Goal: Task Accomplishment & Management: Manage account settings

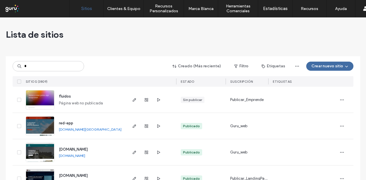
type input "*"
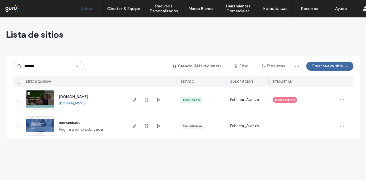
type input "*******"
click at [138, 98] on div at bounding box center [146, 100] width 31 height 26
click at [137, 98] on span "button" at bounding box center [134, 100] width 7 height 7
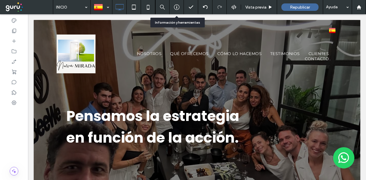
click at [177, 6] on icon at bounding box center [177, 7] width 6 height 6
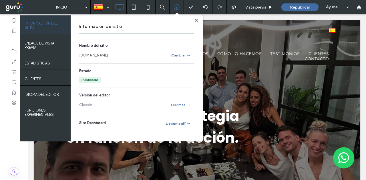
click at [104, 57] on link "[DOMAIN_NAME]" at bounding box center [93, 56] width 29 height 6
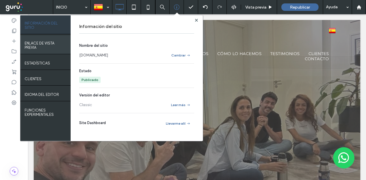
click at [48, 46] on label "ENLACE DE VISTA PREVIA" at bounding box center [46, 43] width 42 height 11
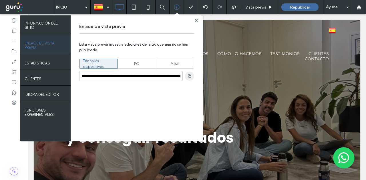
click at [187, 75] on icon "button" at bounding box center [189, 76] width 5 height 5
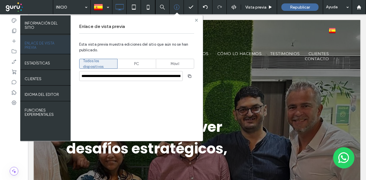
click at [195, 21] on use at bounding box center [196, 20] width 3 height 3
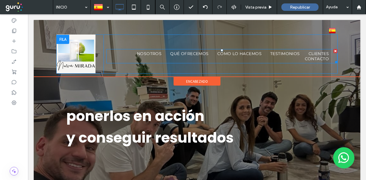
click at [121, 57] on ul "NOSOTROS QUÉ OFRECEMOS CÓMO LO HACEMOS TESTIMONIOS CLIENTES CONTACTO" at bounding box center [222, 56] width 222 height 10
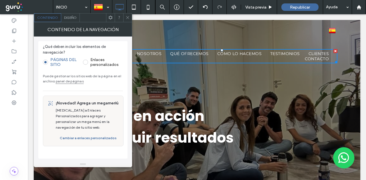
click at [129, 13] on span at bounding box center [127, 17] width 4 height 9
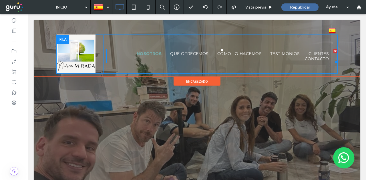
click at [142, 52] on span "NOSOTROS" at bounding box center [149, 53] width 25 height 5
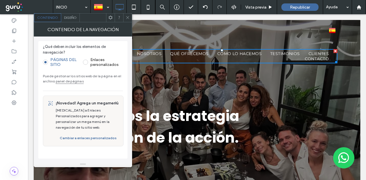
click at [65, 18] on span "Diseño" at bounding box center [70, 17] width 13 height 4
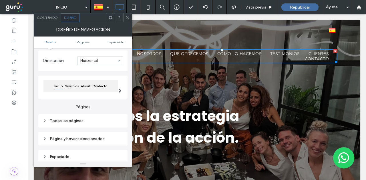
drag, startPoint x: 83, startPoint y: 124, endPoint x: 87, endPoint y: 119, distance: 6.7
click at [82, 124] on div "Todas las páginas" at bounding box center [83, 121] width 80 height 8
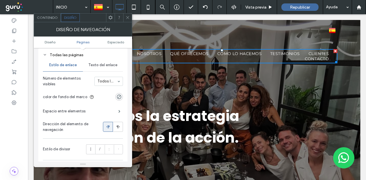
scroll to position [86, 0]
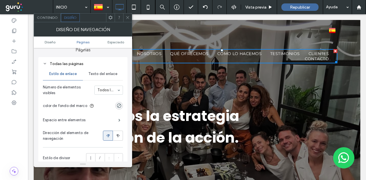
click at [99, 72] on div "Texto del enlace" at bounding box center [103, 74] width 40 height 13
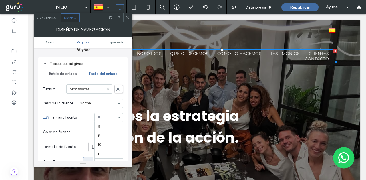
scroll to position [47, 0]
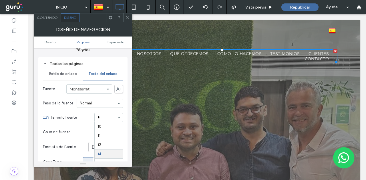
type input "**"
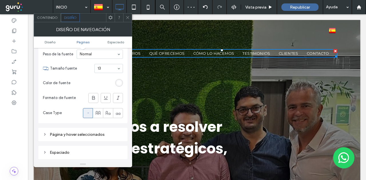
scroll to position [86, 0]
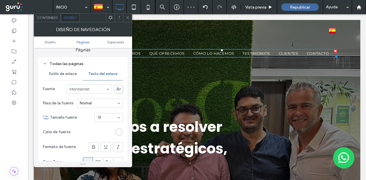
click at [67, 79] on div "Estilo de enlace" at bounding box center [63, 74] width 40 height 13
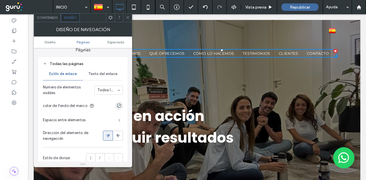
click at [118, 120] on span at bounding box center [119, 120] width 2 height 3
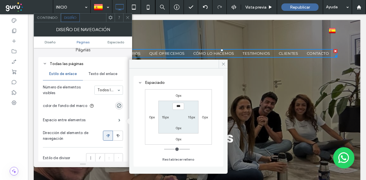
click at [192, 119] on div "15px" at bounding box center [191, 117] width 7 height 6
click at [192, 117] on label "15px" at bounding box center [191, 117] width 7 height 4
type input "**"
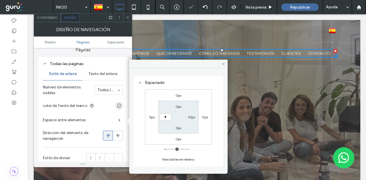
type input "**"
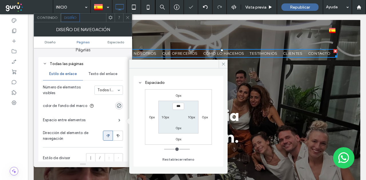
type input "**"
type input "*"
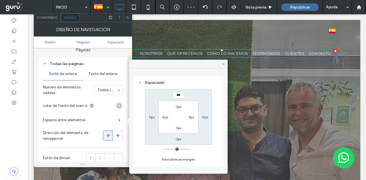
click at [130, 21] on span at bounding box center [127, 17] width 4 height 9
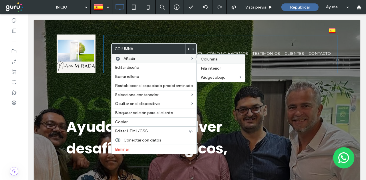
click at [215, 60] on span "Columna" at bounding box center [209, 59] width 17 height 5
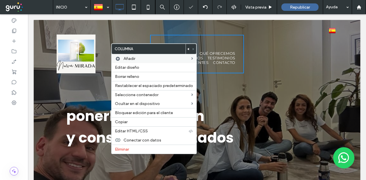
click at [244, 53] on div "Click To Paste Click To Paste" at bounding box center [290, 54] width 93 height 39
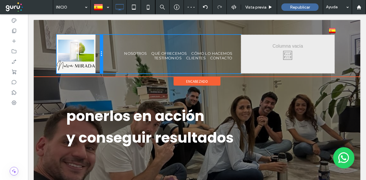
drag, startPoint x: 148, startPoint y: 51, endPoint x: 135, endPoint y: 68, distance: 21.1
click at [107, 53] on div "Click To Paste NOSOTROS QUÉ OFRECEMOS CÓMO LO HACEMOS TESTIMONIOS CLIENTES CONT…" at bounding box center [197, 54] width 281 height 39
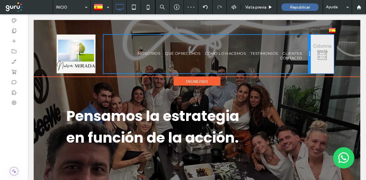
drag, startPoint x: 244, startPoint y: 47, endPoint x: 262, endPoint y: 63, distance: 24.3
click at [310, 44] on div "Click To Paste NOSOTROS QUÉ OFRECEMOS CÓMO LO HACEMOS TESTIMONIOS CLIENTES CONT…" at bounding box center [197, 54] width 281 height 39
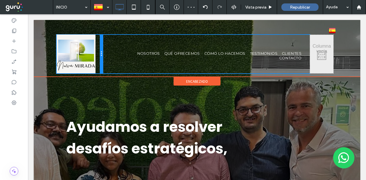
drag, startPoint x: 102, startPoint y: 50, endPoint x: 95, endPoint y: 48, distance: 7.2
click at [95, 48] on div "Click To Paste" at bounding box center [80, 54] width 46 height 39
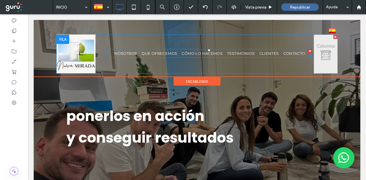
click at [122, 56] on ul "NOSOTROS QUÉ OFRECEMOS CÓMO LO HACEMOS TESTIMONIOS CLIENTES CONTACTO" at bounding box center [209, 53] width 195 height 5
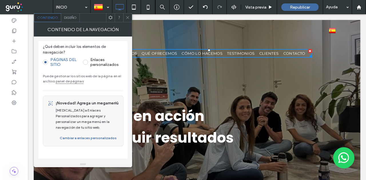
click at [66, 19] on span "Diseño" at bounding box center [70, 17] width 13 height 4
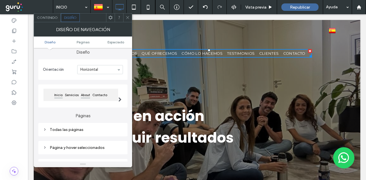
scroll to position [29, 0]
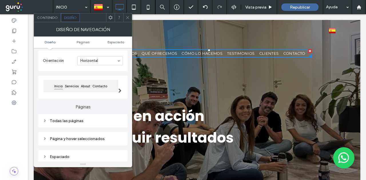
click at [82, 117] on div "Todas las páginas" at bounding box center [82, 120] width 89 height 13
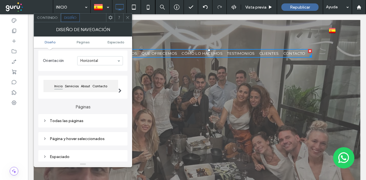
click at [103, 119] on div "Todas las páginas" at bounding box center [83, 121] width 80 height 8
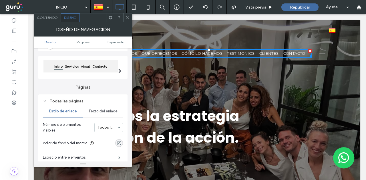
scroll to position [57, 0]
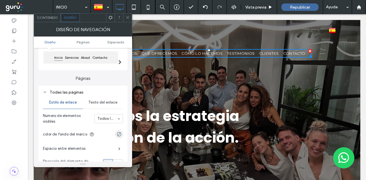
drag, startPoint x: 104, startPoint y: 104, endPoint x: 103, endPoint y: 110, distance: 6.0
click at [104, 104] on span "Texto del enlace" at bounding box center [102, 102] width 29 height 5
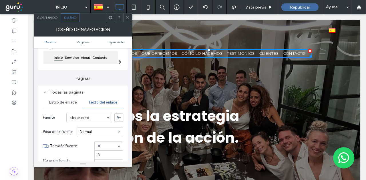
scroll to position [47, 0]
type input "**"
click at [131, 20] on div at bounding box center [127, 17] width 9 height 9
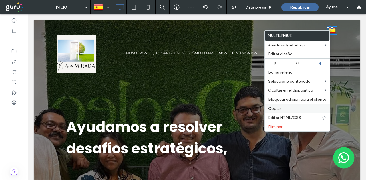
click at [277, 107] on span "Copiar" at bounding box center [274, 108] width 13 height 5
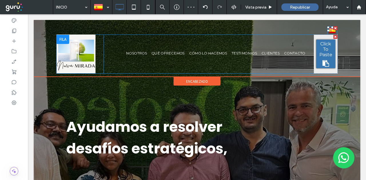
click at [322, 57] on div "Click To Paste" at bounding box center [325, 54] width 19 height 29
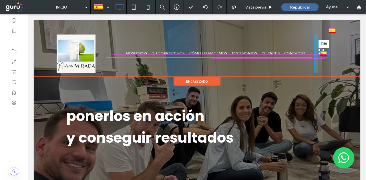
drag, startPoint x: 319, startPoint y: 39, endPoint x: 348, endPoint y: 67, distance: 40.8
click at [322, 50] on div at bounding box center [323, 50] width 2 height 2
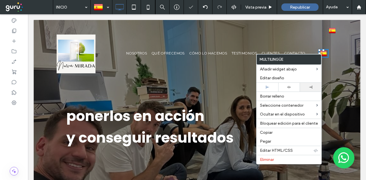
click at [311, 87] on div at bounding box center [311, 87] width 16 height 3
click at [332, 55] on link "Español es" at bounding box center [332, 53] width 10 height 9
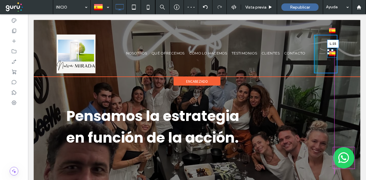
drag, startPoint x: 323, startPoint y: 53, endPoint x: 316, endPoint y: 52, distance: 6.6
click at [327, 52] on div at bounding box center [328, 53] width 2 height 2
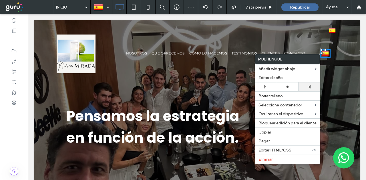
click at [312, 88] on div at bounding box center [309, 86] width 16 height 3
drag, startPoint x: 242, startPoint y: 87, endPoint x: 213, endPoint y: 72, distance: 32.0
click at [213, 72] on div "NOSOTROS QUÉ OFRECEMOS CÓMO LO HACEMOS TESTIMONIOS CLIENTES CONTACTO Click To P…" at bounding box center [208, 54] width 211 height 39
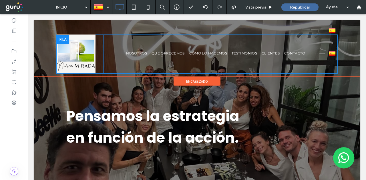
click at [315, 47] on div "Click To Paste Click To Paste Español es English en" at bounding box center [325, 54] width 23 height 39
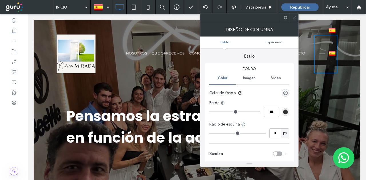
drag, startPoint x: 294, startPoint y: 16, endPoint x: 201, endPoint y: 57, distance: 102.1
click at [294, 17] on icon at bounding box center [294, 17] width 4 height 4
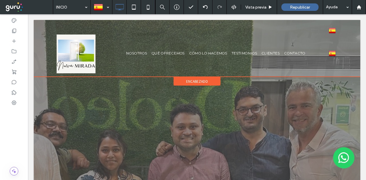
click at [199, 83] on span "encabezado" at bounding box center [197, 81] width 22 height 5
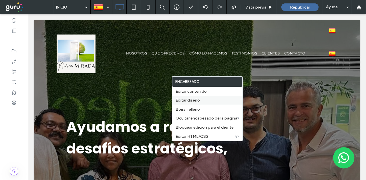
click at [181, 99] on span "Editar diseño" at bounding box center [187, 100] width 24 height 5
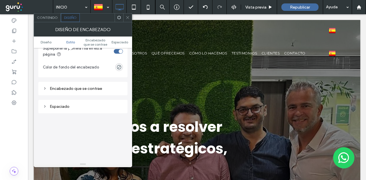
click at [82, 87] on div "Encabezado que se contrae" at bounding box center [83, 88] width 80 height 5
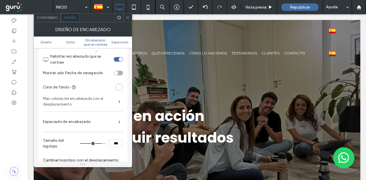
scroll to position [229, 0]
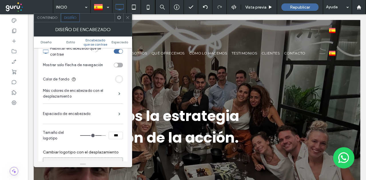
click at [118, 65] on div "toggle" at bounding box center [118, 65] width 9 height 5
click at [126, 19] on icon at bounding box center [127, 17] width 4 height 4
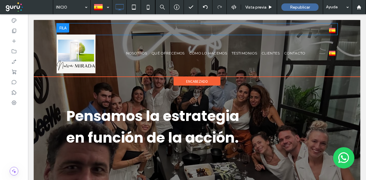
click at [60, 26] on div at bounding box center [63, 27] width 13 height 9
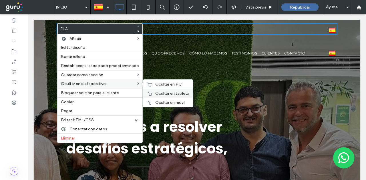
click at [161, 95] on div "Ocultar en tableta" at bounding box center [167, 93] width 49 height 9
click at [161, 100] on span "Ocultar en móvil" at bounding box center [170, 102] width 30 height 5
click at [165, 84] on span "Ocultar en PC" at bounding box center [168, 84] width 26 height 5
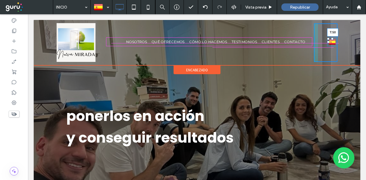
click at [327, 37] on div "Click To Paste Click To Paste Español es English en T:50" at bounding box center [325, 42] width 23 height 39
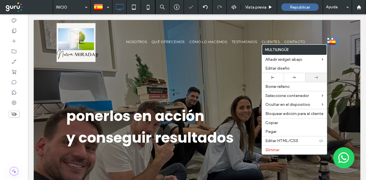
click at [321, 75] on div at bounding box center [316, 77] width 22 height 9
click at [129, 59] on div "NOSOTROS QUÉ OFRECEMOS CÓMO LO HACEMOS TESTIMONIOS CLIENTES CONTACTO Click To P…" at bounding box center [208, 42] width 211 height 39
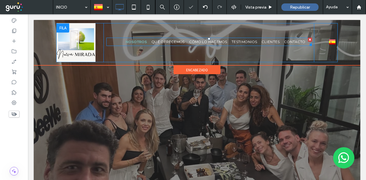
click at [125, 41] on span "NOSOTROS" at bounding box center [135, 42] width 21 height 4
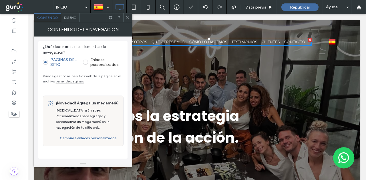
click at [64, 20] on div "Diseño" at bounding box center [70, 17] width 19 height 9
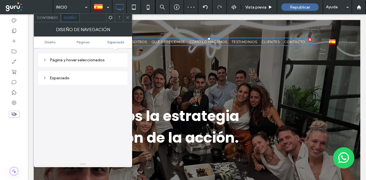
scroll to position [99, 0]
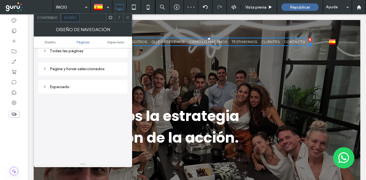
click at [84, 71] on div "Página y hover seleccionados" at bounding box center [83, 69] width 80 height 5
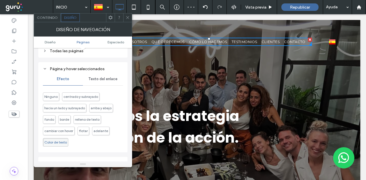
click at [107, 83] on div "Texto del enlace" at bounding box center [103, 79] width 40 height 13
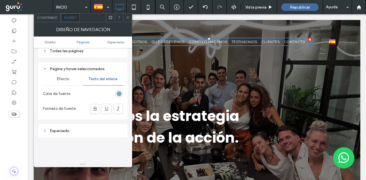
click at [56, 75] on div "Efecto" at bounding box center [63, 79] width 40 height 13
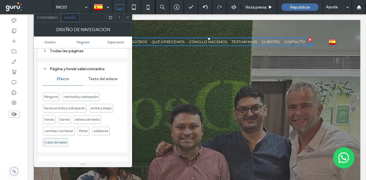
click at [65, 53] on div "Todas las páginas" at bounding box center [83, 51] width 80 height 5
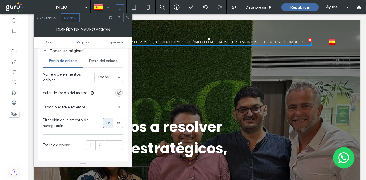
scroll to position [127, 0]
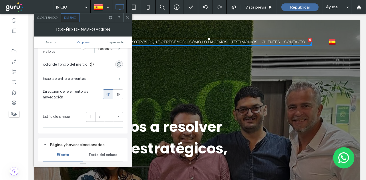
click at [118, 79] on span at bounding box center [119, 78] width 2 height 3
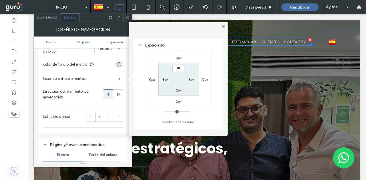
click at [195, 81] on div "8px" at bounding box center [191, 80] width 13 height 6
click at [194, 80] on div "8px" at bounding box center [191, 80] width 13 height 6
click at [193, 80] on label "8px" at bounding box center [192, 79] width 6 height 4
type input "*"
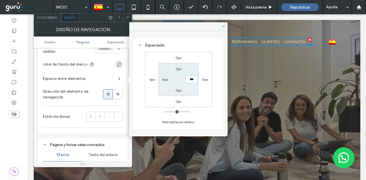
type input "*"
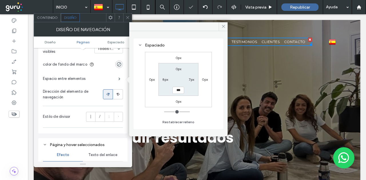
type input "*"
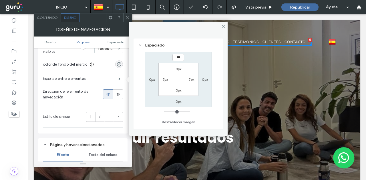
click at [125, 17] on div at bounding box center [127, 17] width 9 height 9
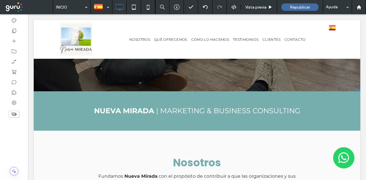
scroll to position [0, 0]
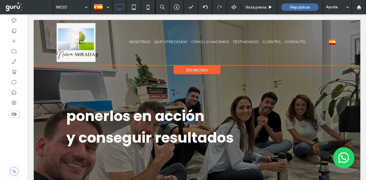
click at [189, 69] on span "encabezado" at bounding box center [197, 70] width 22 height 5
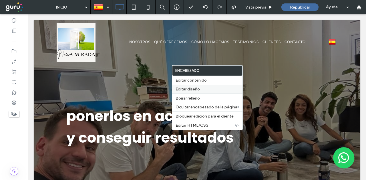
click at [188, 87] on span "Editar diseño" at bounding box center [187, 89] width 24 height 5
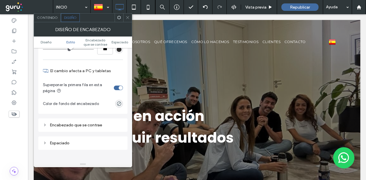
scroll to position [143, 0]
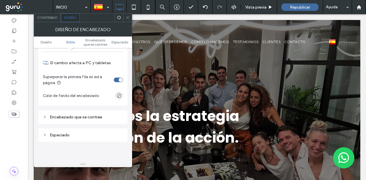
click at [86, 114] on div "Encabezado que se contrae" at bounding box center [83, 117] width 80 height 8
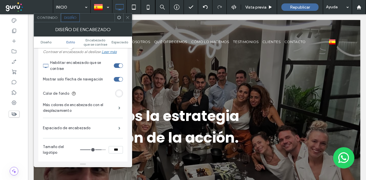
scroll to position [229, 0]
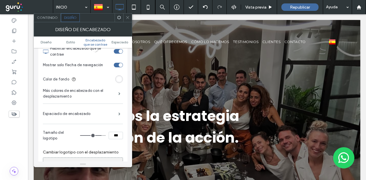
click at [76, 113] on span "Espaciado de encabezado" at bounding box center [67, 114] width 48 height 6
click at [118, 113] on span at bounding box center [119, 114] width 2 height 3
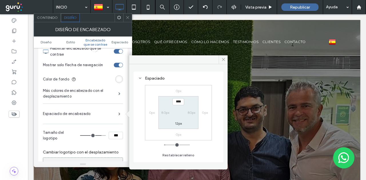
type input "**"
type input "***"
type input "**"
type input "***"
type input "**"
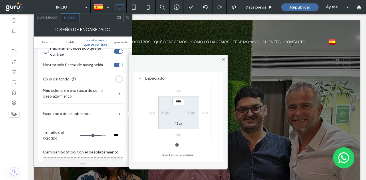
type input "***"
type input "**"
type input "***"
type input "**"
type input "***"
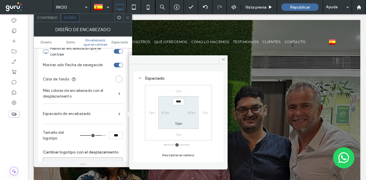
type input "**"
type input "***"
type input "**"
type input "***"
type input "**"
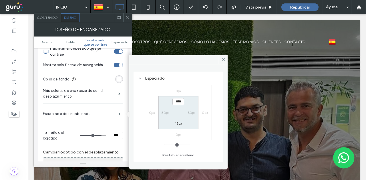
type input "***"
drag, startPoint x: 99, startPoint y: 137, endPoint x: 102, endPoint y: 136, distance: 3.6
type input "**"
click at [102, 136] on input "range" at bounding box center [93, 135] width 26 height 1
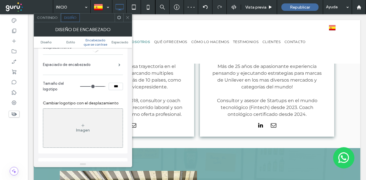
scroll to position [314, 0]
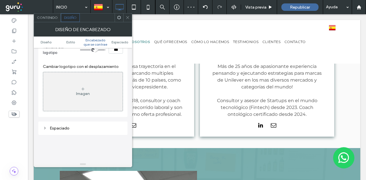
click at [125, 18] on div at bounding box center [127, 17] width 9 height 9
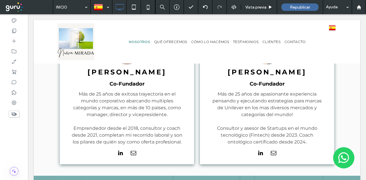
scroll to position [0, 0]
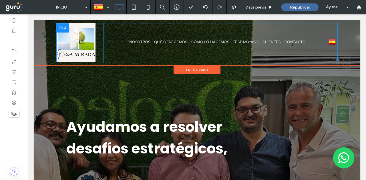
click at [320, 34] on div "Español es English en Click To Paste" at bounding box center [325, 42] width 23 height 39
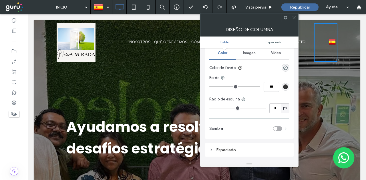
scroll to position [86, 0]
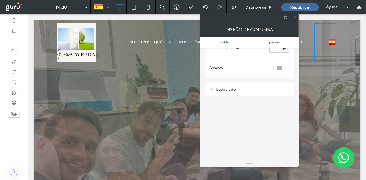
click at [237, 91] on div "Espaciado" at bounding box center [249, 89] width 80 height 5
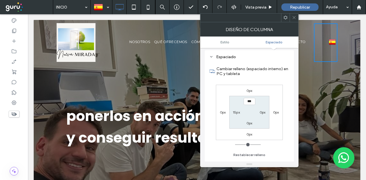
scroll to position [143, 0]
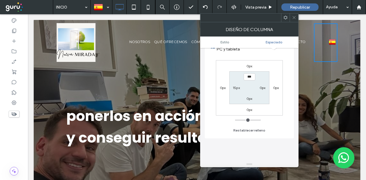
click at [250, 77] on input "***" at bounding box center [249, 76] width 12 height 7
type input "**"
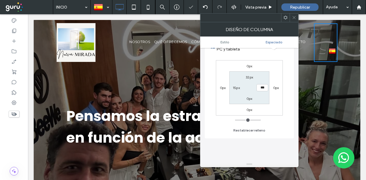
click at [292, 16] on icon at bounding box center [294, 17] width 4 height 4
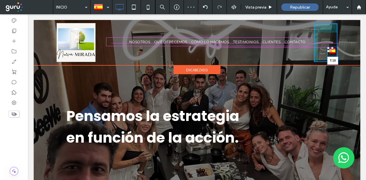
drag, startPoint x: 326, startPoint y: 48, endPoint x: 326, endPoint y: 38, distance: 9.4
click at [331, 47] on div at bounding box center [332, 48] width 2 height 2
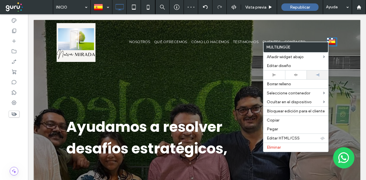
click at [317, 76] on div at bounding box center [318, 75] width 22 height 9
click at [322, 31] on div "Español es English en Click To Paste" at bounding box center [325, 42] width 23 height 39
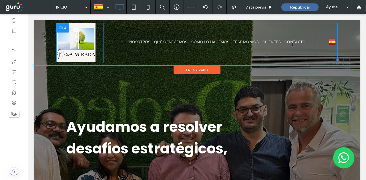
click at [318, 30] on div "Español es English en Click To Paste" at bounding box center [325, 42] width 23 height 39
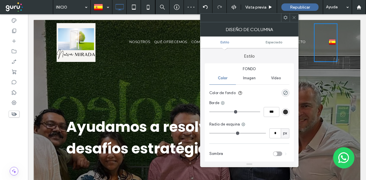
scroll to position [116, 0]
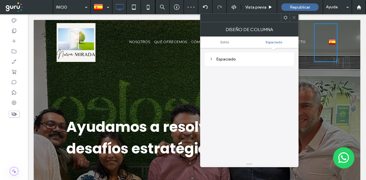
click at [240, 56] on div "Espaciado" at bounding box center [249, 59] width 80 height 8
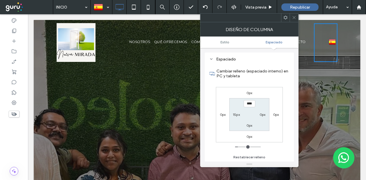
click at [293, 17] on icon at bounding box center [294, 17] width 4 height 4
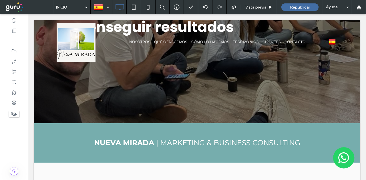
scroll to position [0, 0]
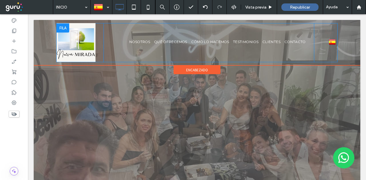
click at [319, 31] on div "Español es English en Click To Paste" at bounding box center [325, 42] width 23 height 39
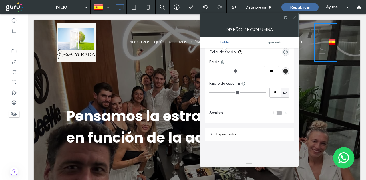
scroll to position [116, 0]
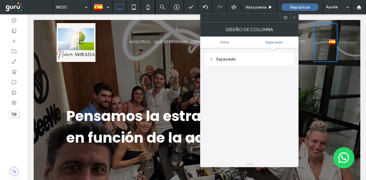
click at [231, 56] on div "Espaciado" at bounding box center [249, 59] width 80 height 8
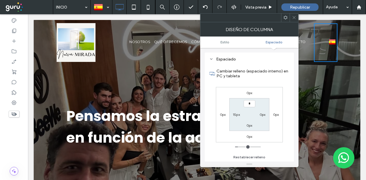
type input "**"
type input "*"
click at [292, 14] on span at bounding box center [294, 17] width 4 height 9
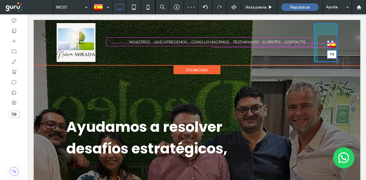
drag, startPoint x: 328, startPoint y: 42, endPoint x: 352, endPoint y: 60, distance: 30.3
click at [331, 41] on div at bounding box center [332, 42] width 2 height 2
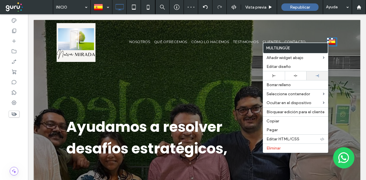
click at [316, 73] on div at bounding box center [317, 75] width 22 height 9
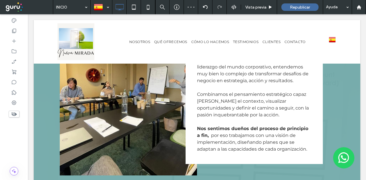
scroll to position [543, 0]
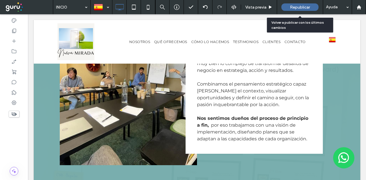
click at [287, 7] on div "Republicar" at bounding box center [299, 6] width 37 height 7
